Goal: Information Seeking & Learning: Learn about a topic

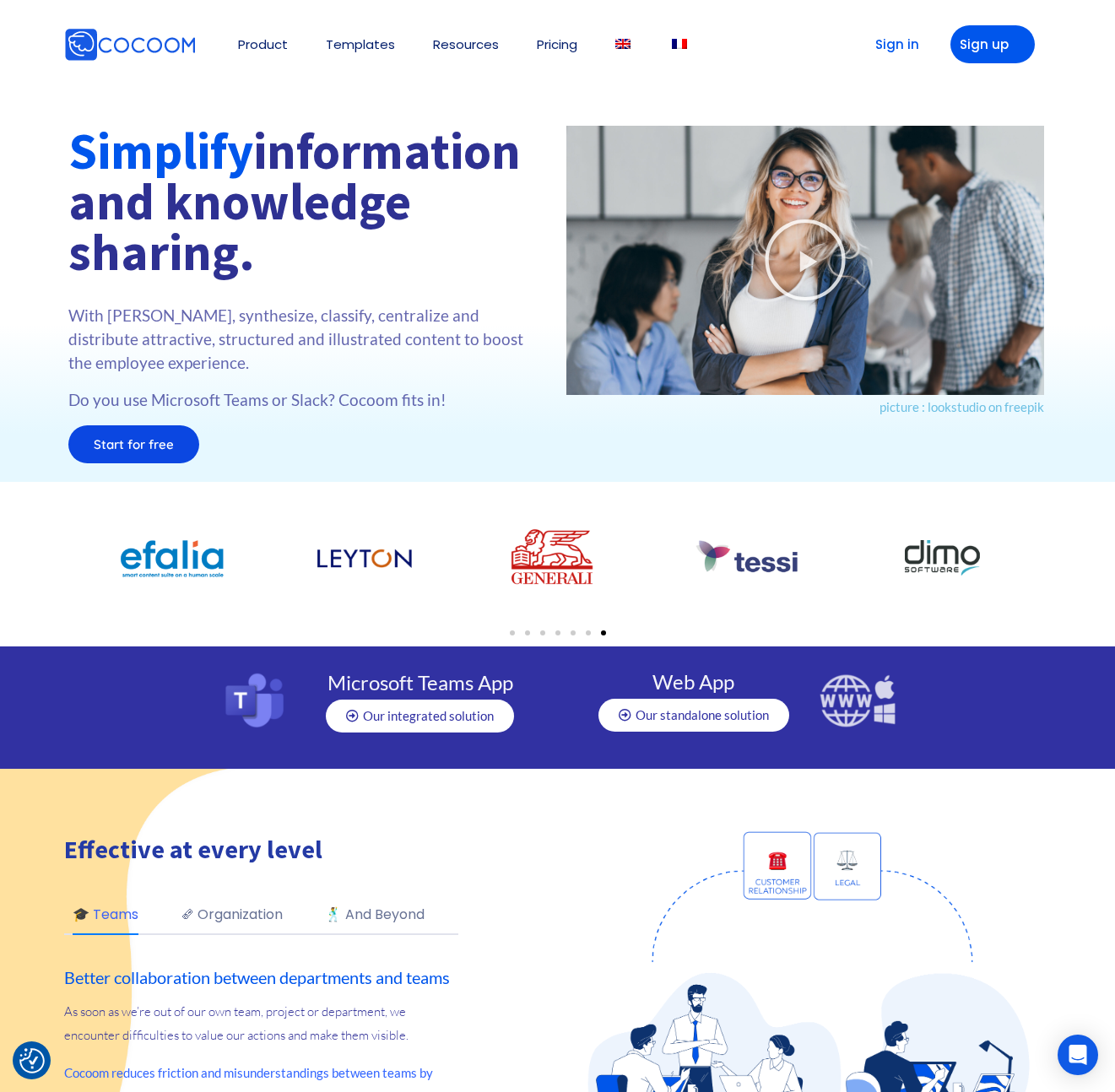
click at [290, 477] on div "Simplify information and knowledge sharing. With Cocoom, synthesize, classify, …" at bounding box center [309, 299] width 498 height 365
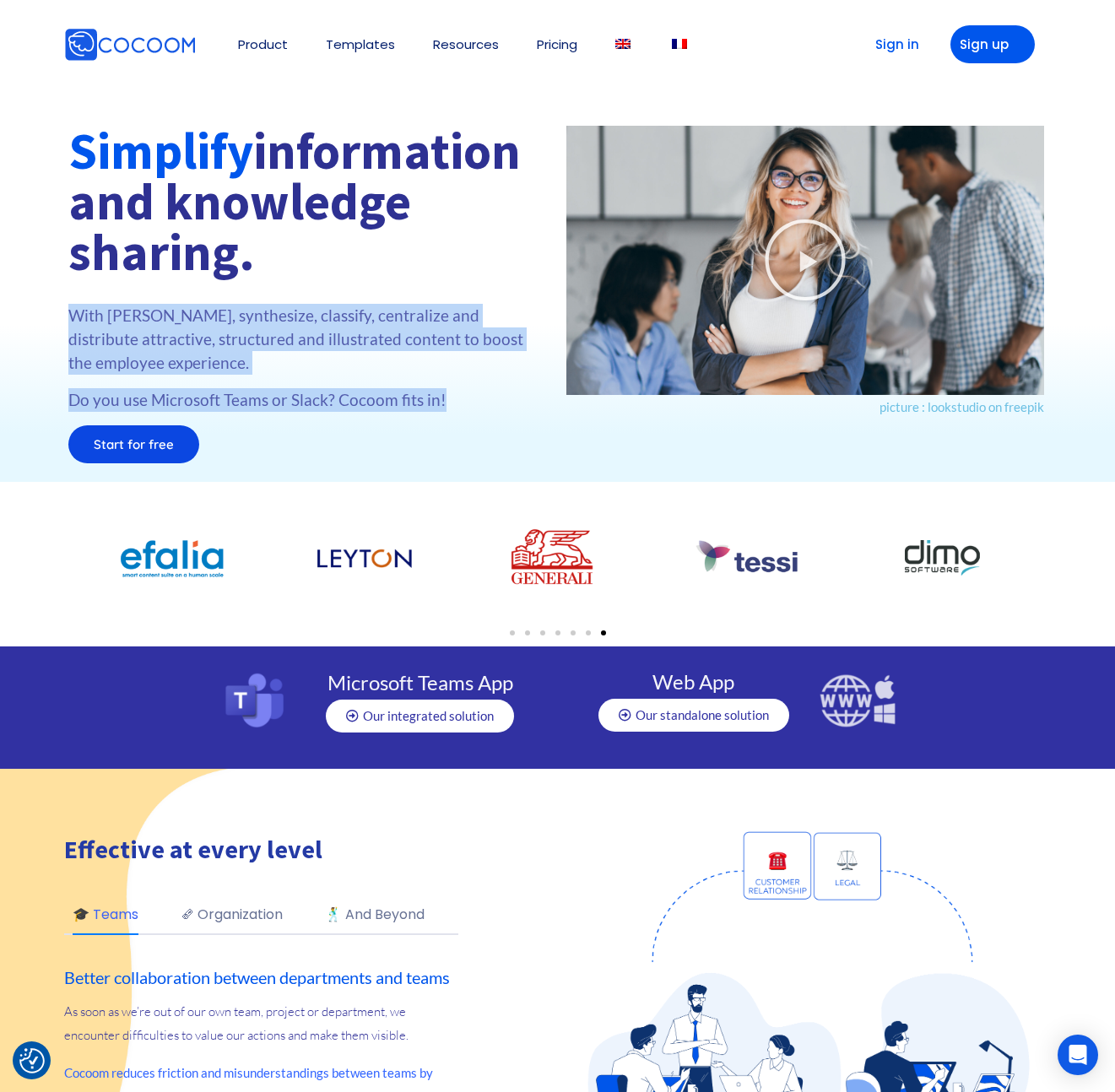
drag, startPoint x: 453, startPoint y: 398, endPoint x: 70, endPoint y: 317, distance: 391.5
click at [70, 317] on div "With Cocoom, synthesize, classify, centralize and distribute attractive, struct…" at bounding box center [309, 365] width 481 height 122
click at [70, 317] on p "With Cocoom, synthesize, classify, centralize and distribute attractive, struct…" at bounding box center [309, 339] width 481 height 71
drag, startPoint x: 70, startPoint y: 317, endPoint x: 475, endPoint y: 401, distance: 413.6
click at [475, 401] on div "With Cocoom, synthesize, classify, centralize and distribute attractive, struct…" at bounding box center [309, 365] width 481 height 122
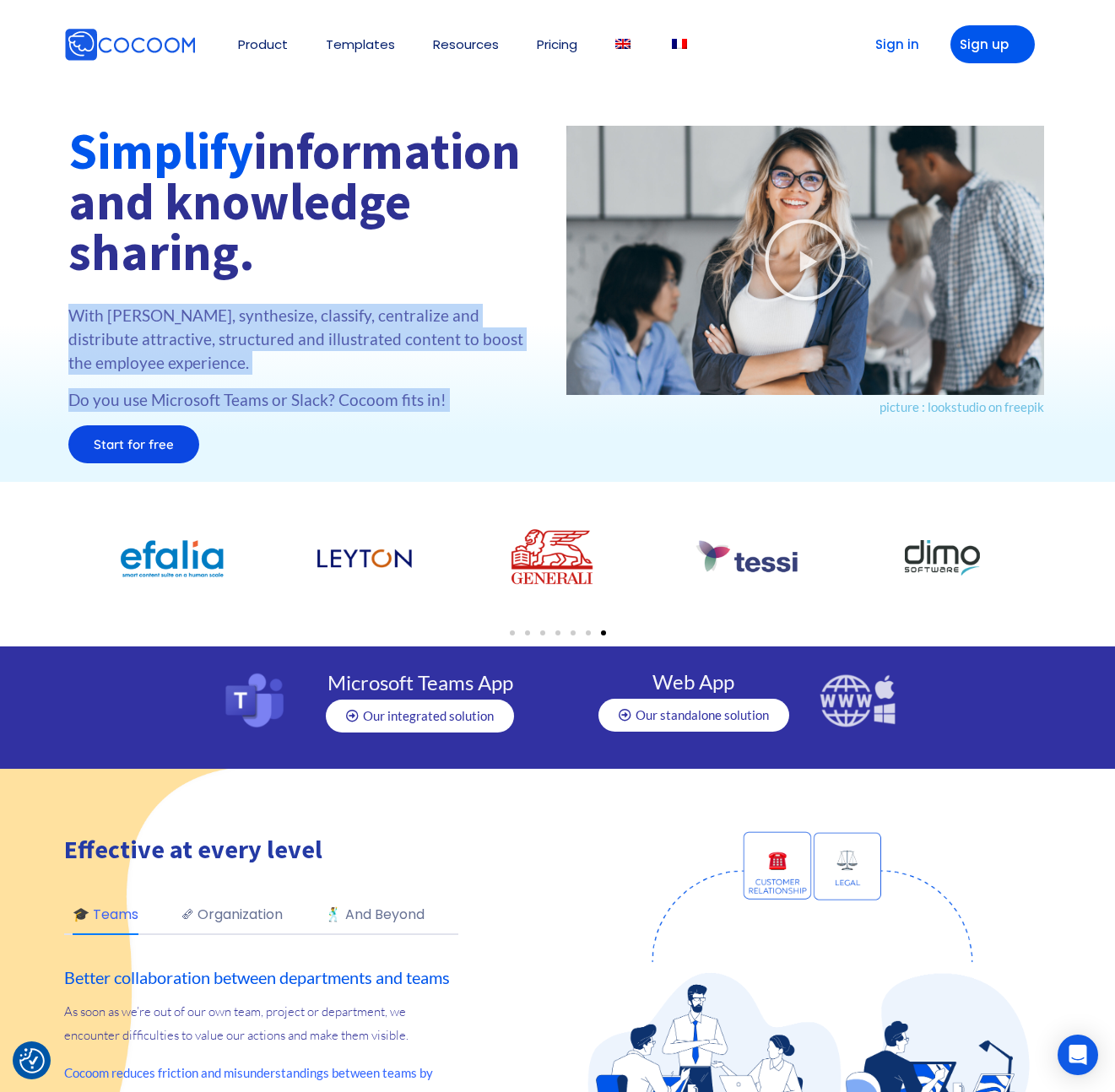
click at [475, 401] on p "Do you use Microsoft Teams or Slack? Cocoom fits in!" at bounding box center [309, 399] width 481 height 24
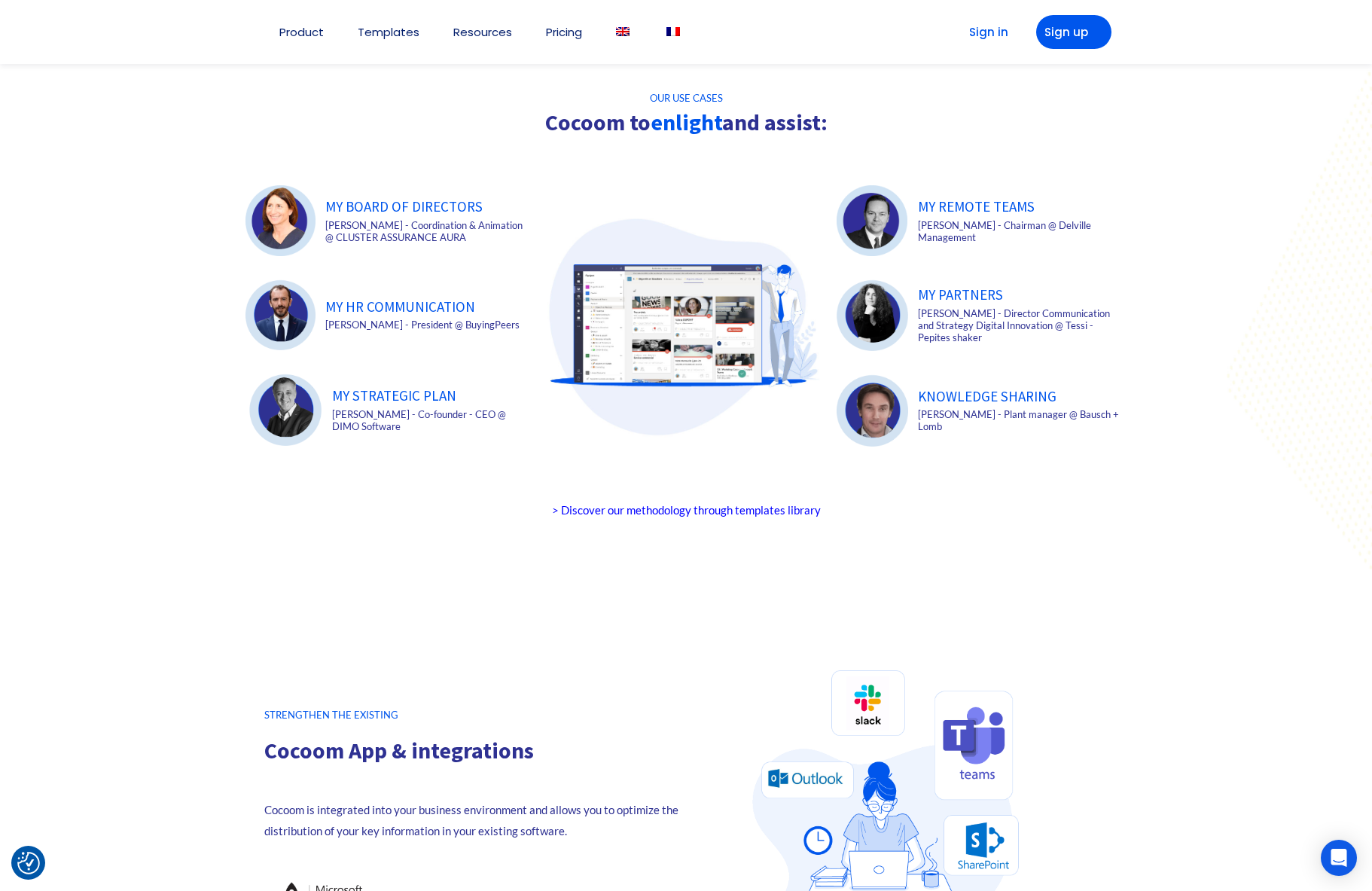
scroll to position [2171, 0]
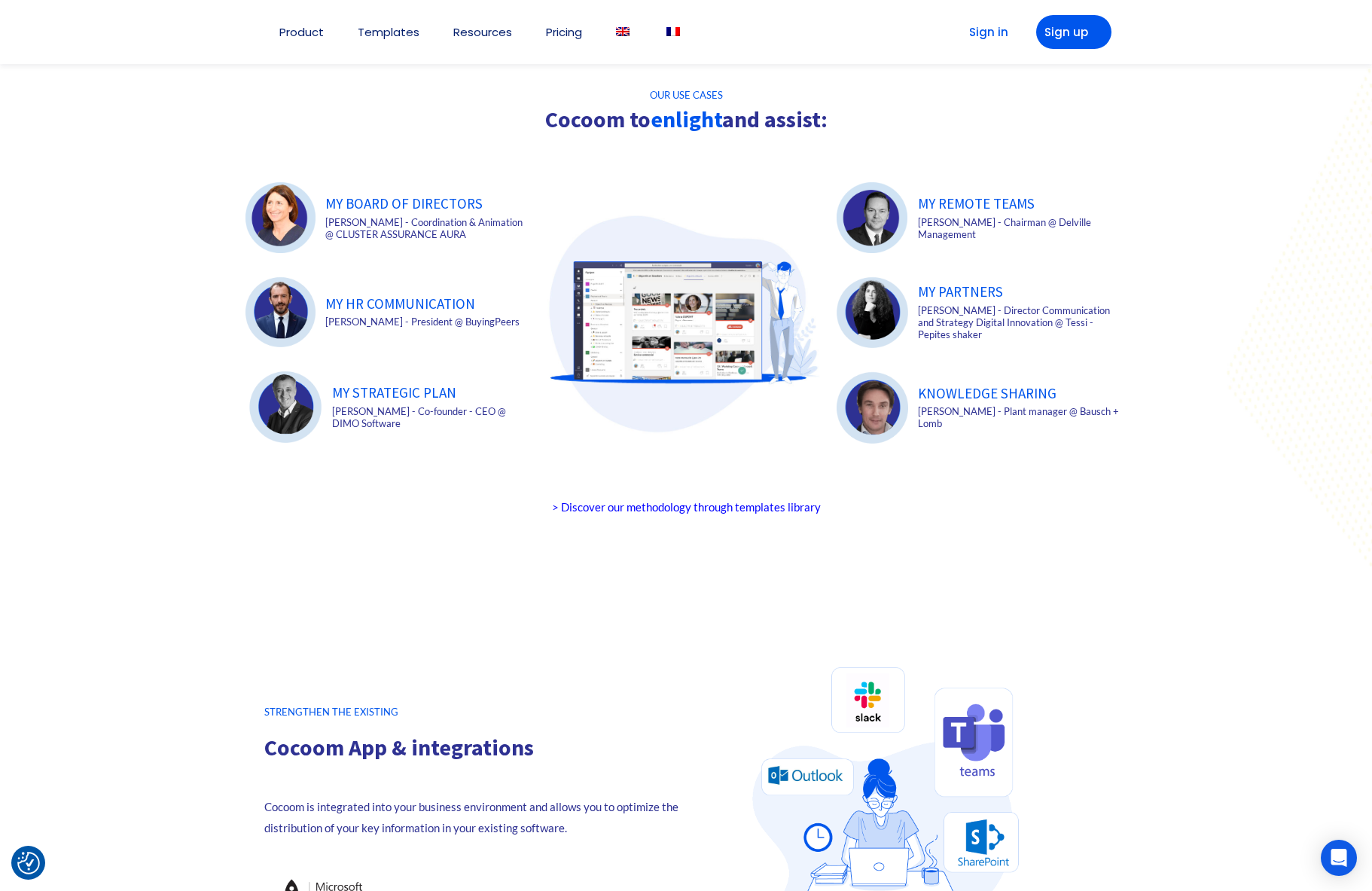
click at [1308, 354] on div at bounding box center [686, 310] width 1372 height 576
click at [1240, 316] on div at bounding box center [686, 310] width 1372 height 576
drag, startPoint x: 866, startPoint y: 127, endPoint x: 452, endPoint y: 89, distance: 415.7
click at [452, 89] on section "OUR USE CASES Cocoom to enlight and assist: MY BOARD OF DIRECTORS Sophie Castel…" at bounding box center [686, 310] width 1372 height 576
drag, startPoint x: 452, startPoint y: 89, endPoint x: 904, endPoint y: 132, distance: 454.0
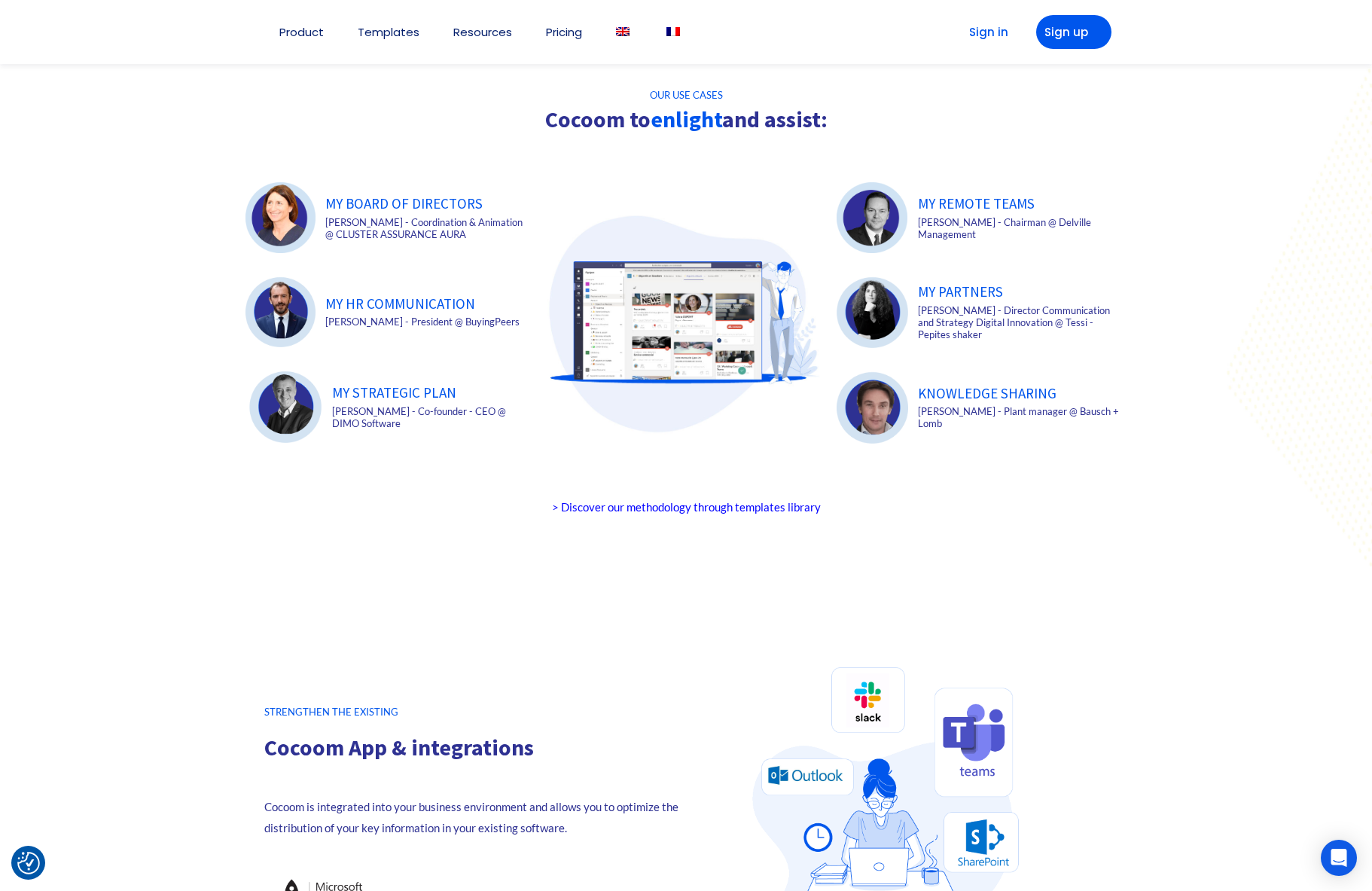
click at [904, 132] on div "OUR USE CASES Cocoom to enlight and assist: MY BOARD OF DIRECTORS Sophie Castel…" at bounding box center [686, 309] width 896 height 439
drag, startPoint x: 903, startPoint y: 130, endPoint x: 458, endPoint y: 95, distance: 446.4
click at [422, 72] on section "OUR USE CASES Cocoom to enlight and assist: MY BOARD OF DIRECTORS Sophie Castel…" at bounding box center [686, 310] width 1372 height 576
drag, startPoint x: 509, startPoint y: 92, endPoint x: 881, endPoint y: 123, distance: 373.3
click at [881, 123] on div "OUR USE CASES Cocoom to enlight and assist: MY BOARD OF DIRECTORS Sophie Castel…" at bounding box center [686, 309] width 896 height 439
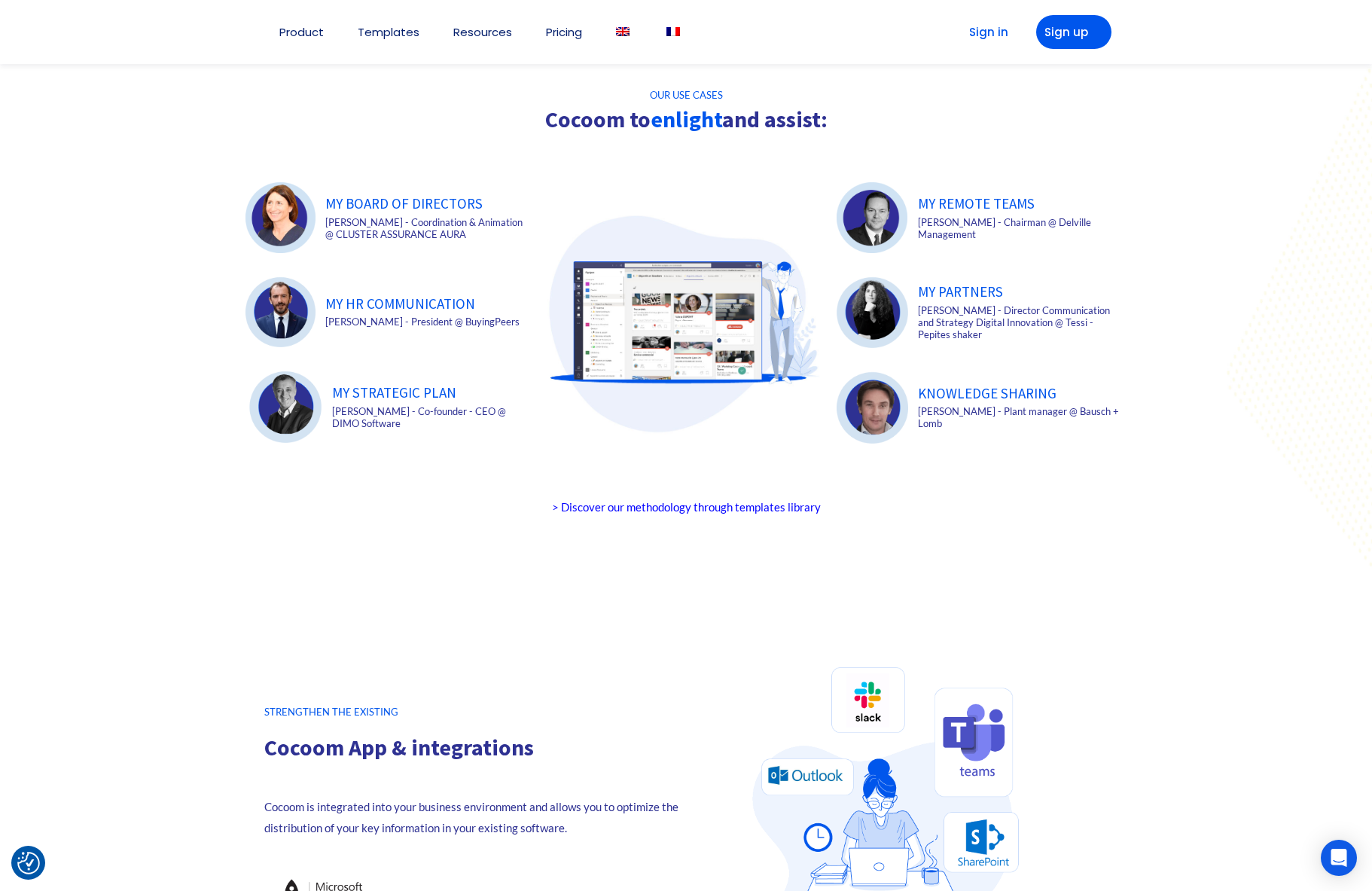
drag, startPoint x: 881, startPoint y: 123, endPoint x: 857, endPoint y: 122, distance: 24.0
click at [860, 122] on h2 "Cocoom to enlight and assist:" at bounding box center [686, 119] width 896 height 23
drag, startPoint x: 857, startPoint y: 122, endPoint x: 534, endPoint y: 88, distance: 324.8
click at [534, 86] on section "OUR USE CASES Cocoom to enlight and assist: MY BOARD OF DIRECTORS Sophie Castel…" at bounding box center [686, 310] width 1372 height 576
drag, startPoint x: 534, startPoint y: 89, endPoint x: 867, endPoint y: 122, distance: 334.6
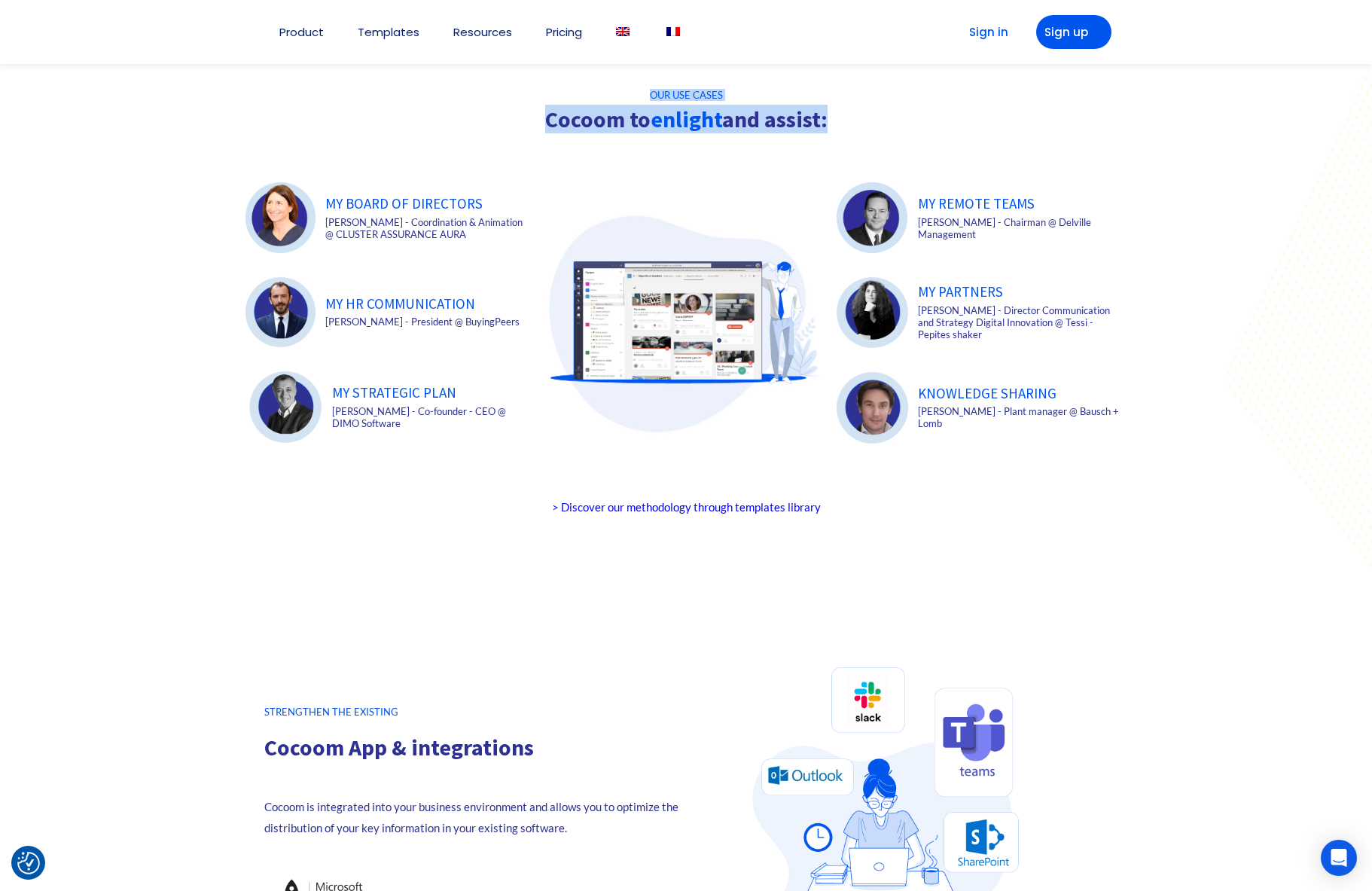
click at [867, 122] on section "OUR USE CASES Cocoom to enlight and assist: MY BOARD OF DIRECTORS Sophie Castel…" at bounding box center [686, 310] width 1372 height 576
click at [867, 122] on h2 "Cocoom to enlight and assist:" at bounding box center [686, 119] width 896 height 23
drag, startPoint x: 867, startPoint y: 122, endPoint x: 614, endPoint y: 90, distance: 255.0
click at [614, 90] on div "OUR USE CASES Cocoom to enlight and assist: MY BOARD OF DIRECTORS Sophie Castel…" at bounding box center [686, 309] width 896 height 439
drag, startPoint x: 614, startPoint y: 90, endPoint x: 956, endPoint y: 117, distance: 343.1
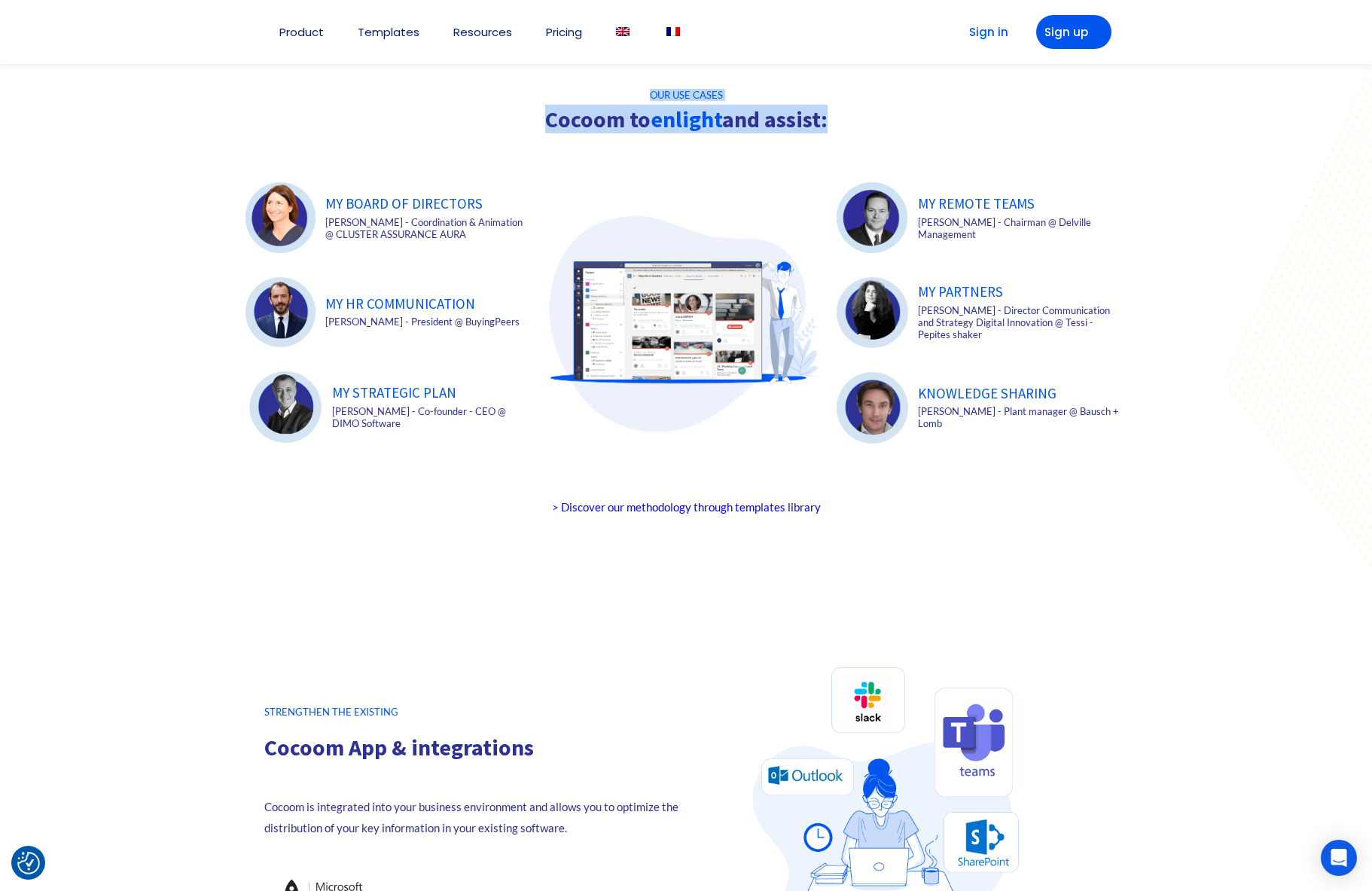
click at [956, 117] on div "OUR USE CASES Cocoom to enlight and assist: MY BOARD OF DIRECTORS Sophie Castel…" at bounding box center [686, 309] width 896 height 439
drag, startPoint x: 940, startPoint y: 127, endPoint x: 636, endPoint y: 92, distance: 306.0
click at [636, 92] on div "OUR USE CASES Cocoom to enlight and assist: MY BOARD OF DIRECTORS Sophie Castel…" at bounding box center [686, 309] width 896 height 439
click at [636, 92] on h2 "OUR USE CASES" at bounding box center [686, 95] width 896 height 10
drag, startPoint x: 636, startPoint y: 92, endPoint x: 836, endPoint y: 122, distance: 202.2
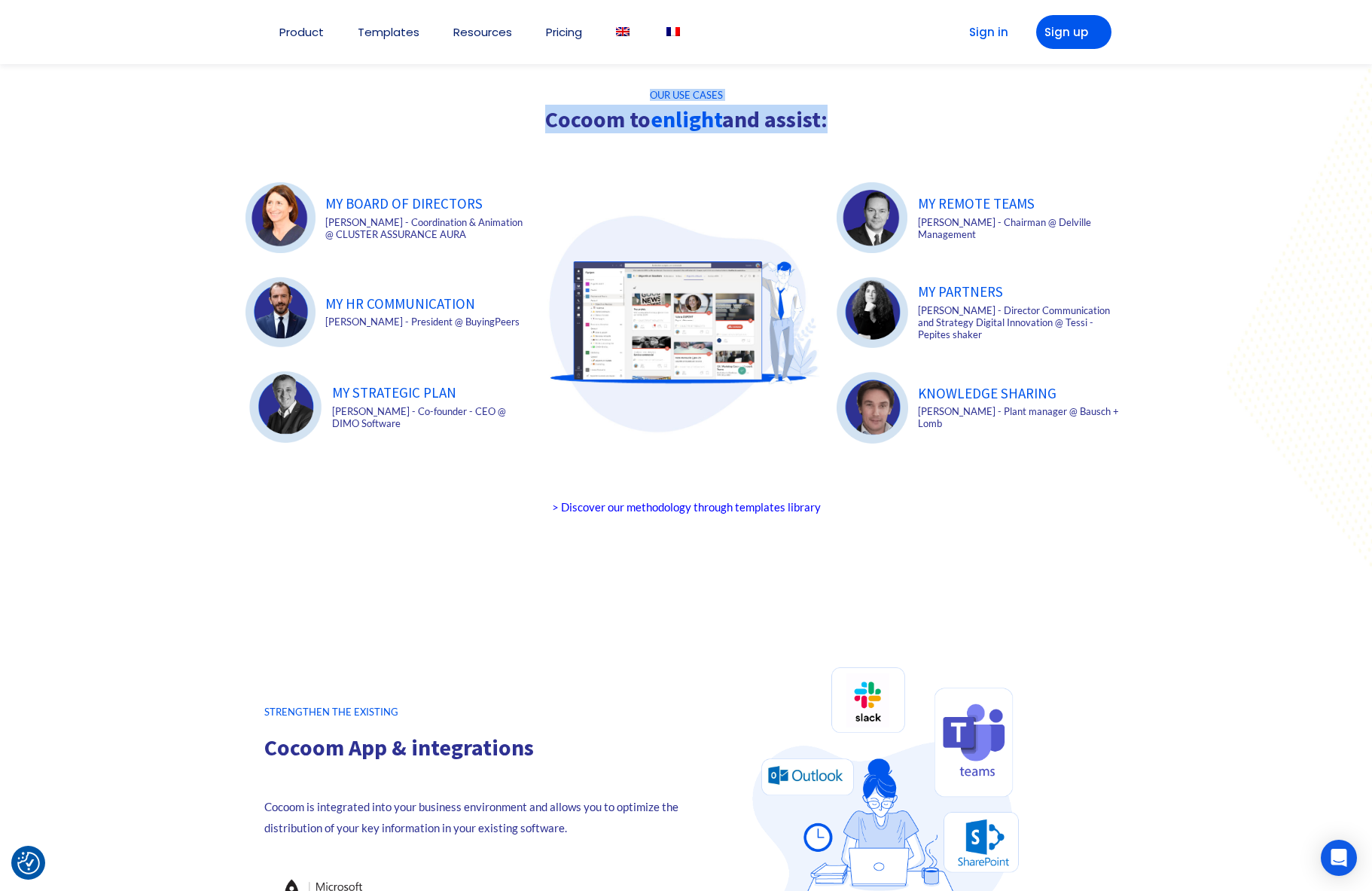
click at [836, 122] on div "OUR USE CASES Cocoom to enlight and assist: MY BOARD OF DIRECTORS Sophie Castel…" at bounding box center [686, 309] width 896 height 439
click at [836, 122] on h2 "Cocoom to enlight and assist:" at bounding box center [686, 119] width 896 height 23
click at [1035, 582] on div at bounding box center [686, 310] width 1372 height 576
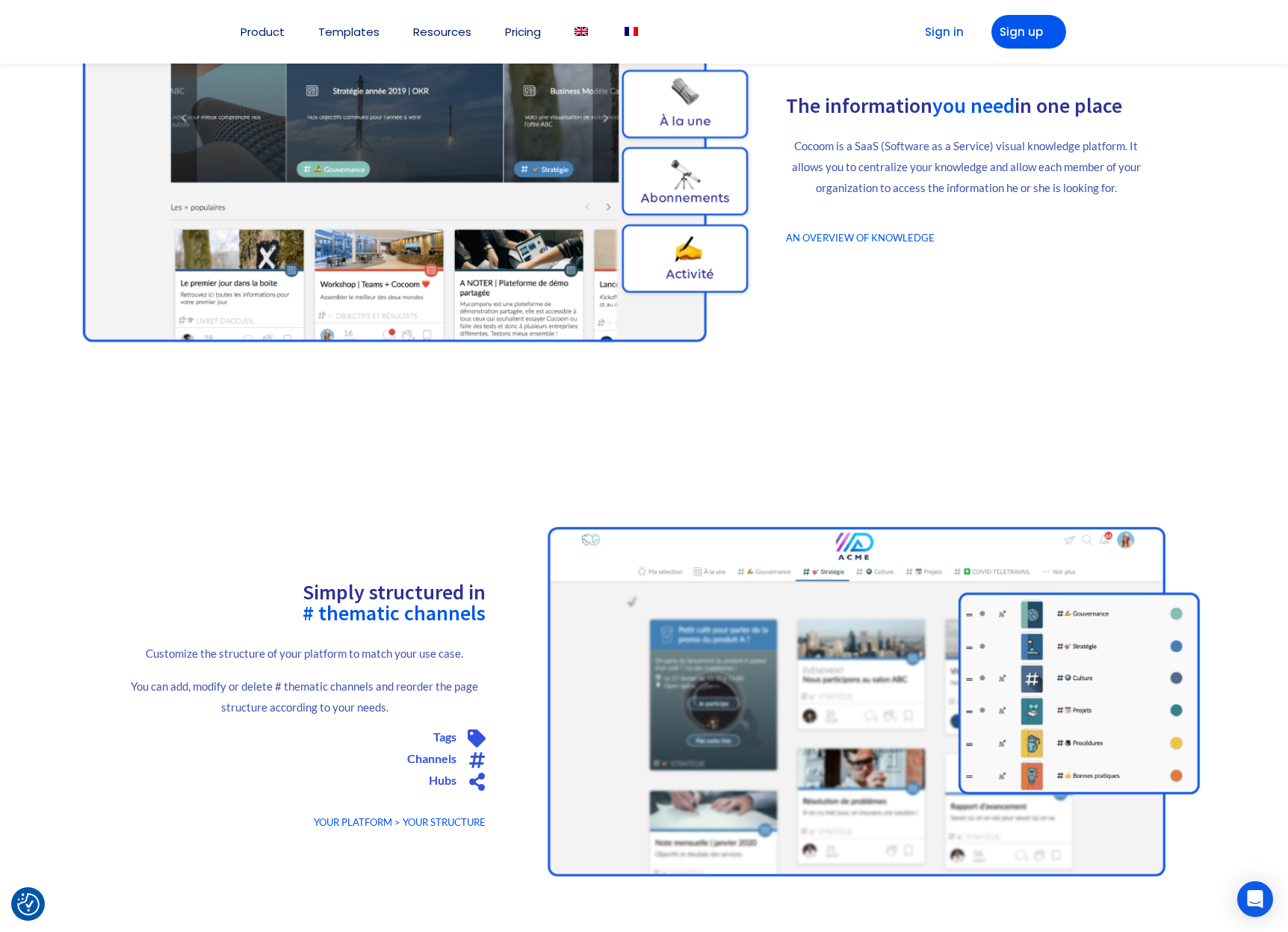
scroll to position [526, 0]
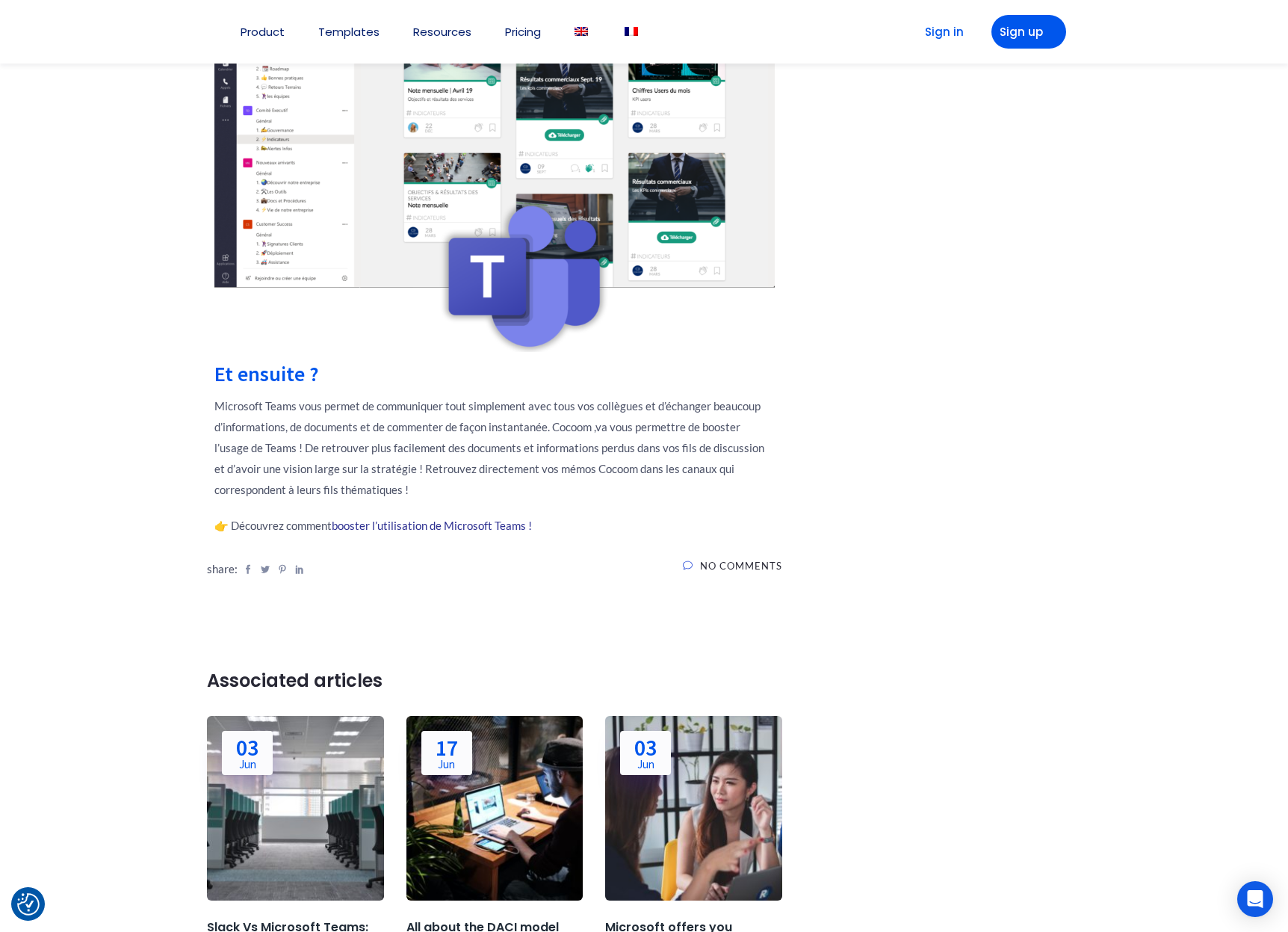
scroll to position [1241, 0]
